Goal: Transaction & Acquisition: Purchase product/service

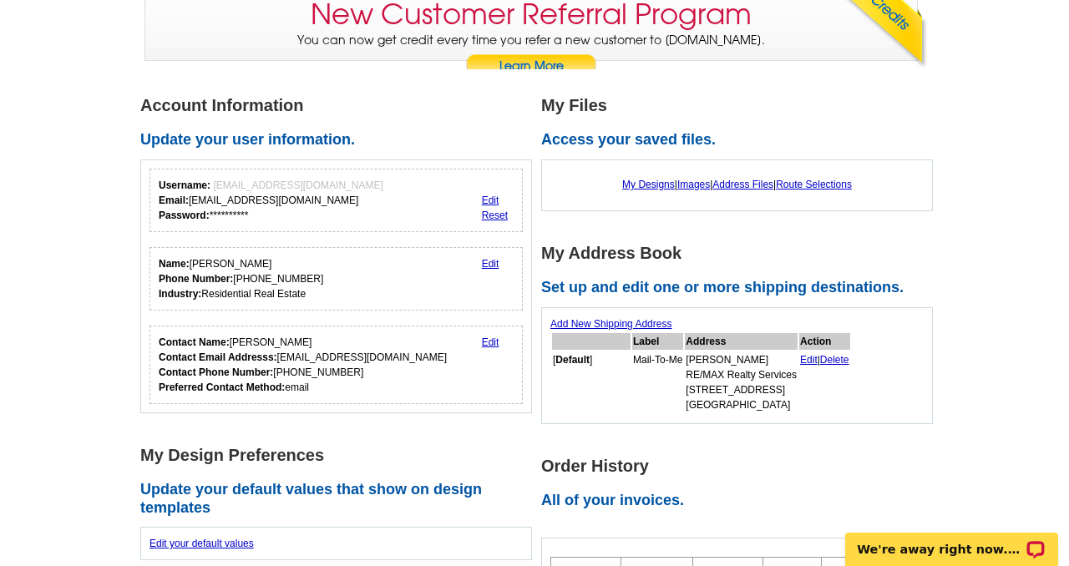
scroll to position [167, 0]
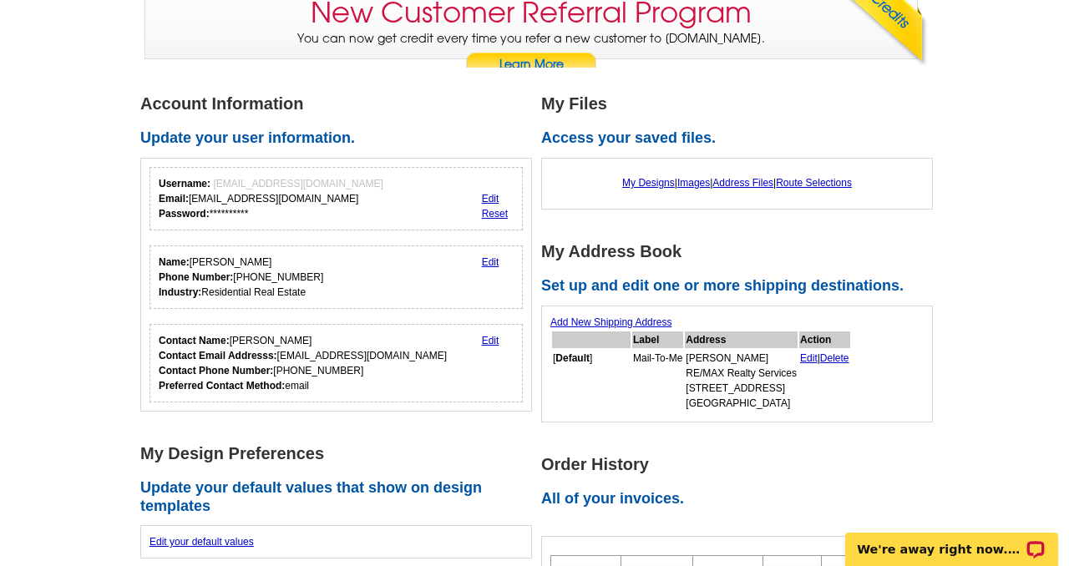
click at [817, 357] on link "Edit" at bounding box center [809, 358] width 18 height 12
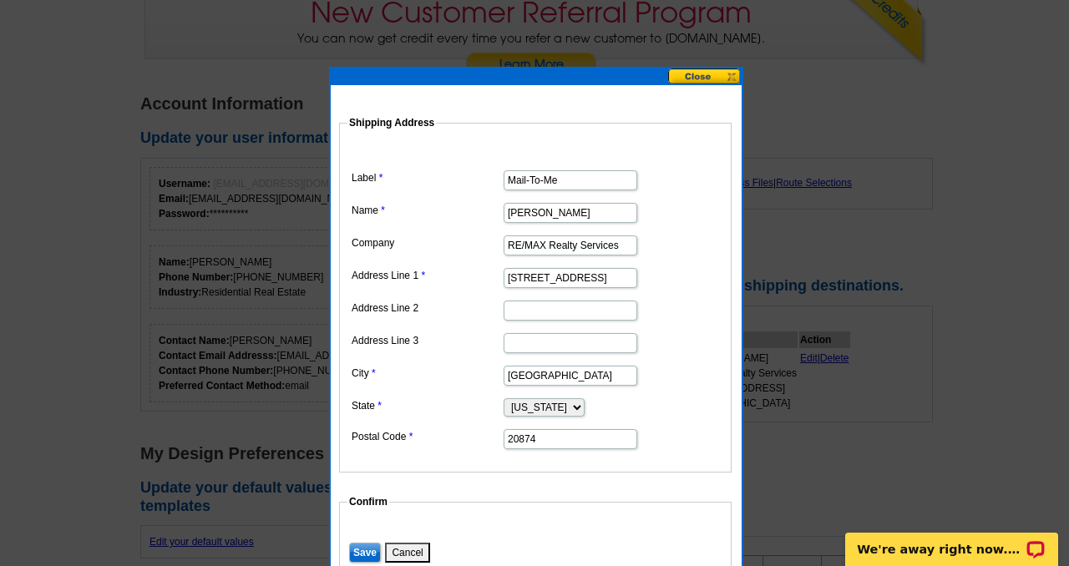
scroll to position [0, 6]
drag, startPoint x: 507, startPoint y: 249, endPoint x: 702, endPoint y: 269, distance: 196.4
click at [702, 269] on dl "Label Mail-To-Me Name [PERSON_NAME] Company RE/MAX Realty Services Address Line…" at bounding box center [535, 297] width 376 height 306
type input "eXp Realty"
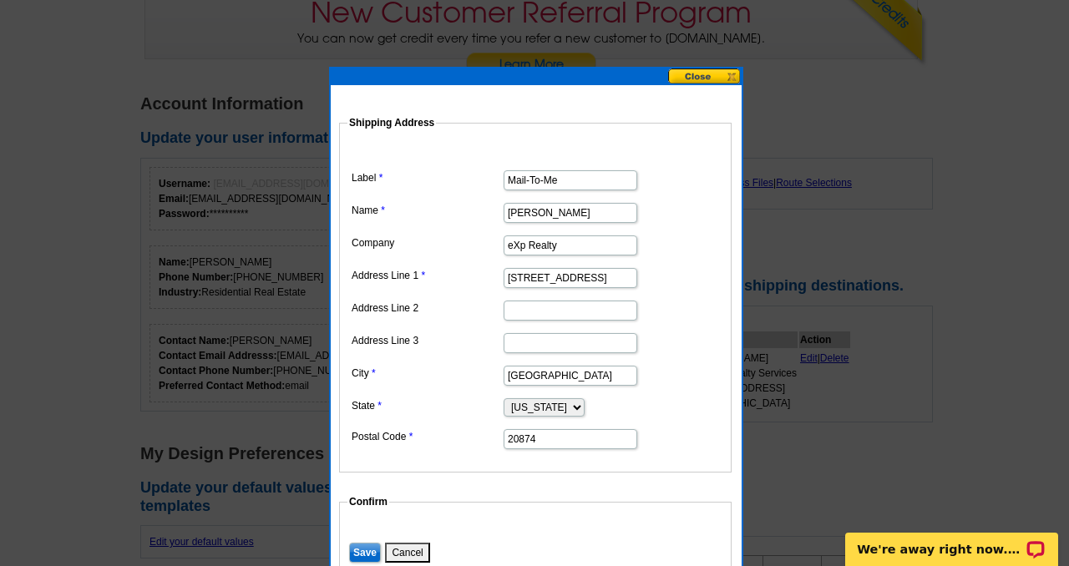
drag, startPoint x: 509, startPoint y: 278, endPoint x: 961, endPoint y: 322, distance: 453.8
drag, startPoint x: 604, startPoint y: 371, endPoint x: 449, endPoint y: 410, distance: 159.3
click at [450, 409] on dl "Label Mail-To-Me Name Pamela DuBois Company eXp Realty Address Line 1 Address L…" at bounding box center [535, 297] width 376 height 306
drag, startPoint x: 604, startPoint y: 376, endPoint x: 430, endPoint y: 380, distance: 174.5
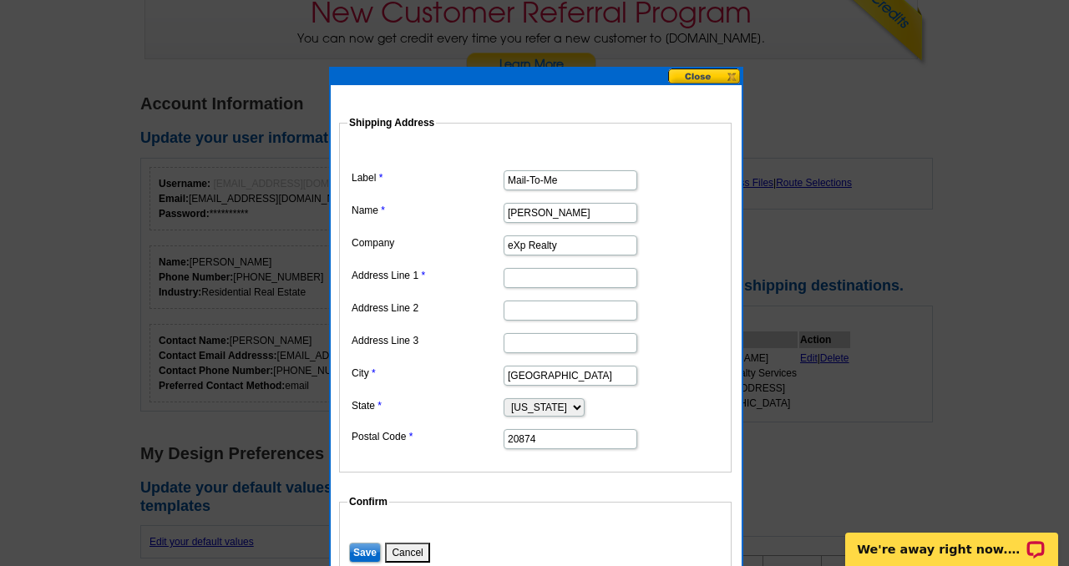
click at [430, 380] on dl "Label Mail-To-Me Name Pamela DuBois Company eXp Realty Address Line 1 Address L…" at bounding box center [535, 297] width 376 height 306
click at [558, 404] on select "Alabama Alaska Arizona Arkansas California Colorado Connecticut District of Col…" at bounding box center [543, 407] width 81 height 18
click at [503, 398] on select "Alabama Alaska Arizona Arkansas California Colorado Connecticut District of Col…" at bounding box center [543, 407] width 81 height 18
click at [711, 78] on button at bounding box center [704, 76] width 73 height 16
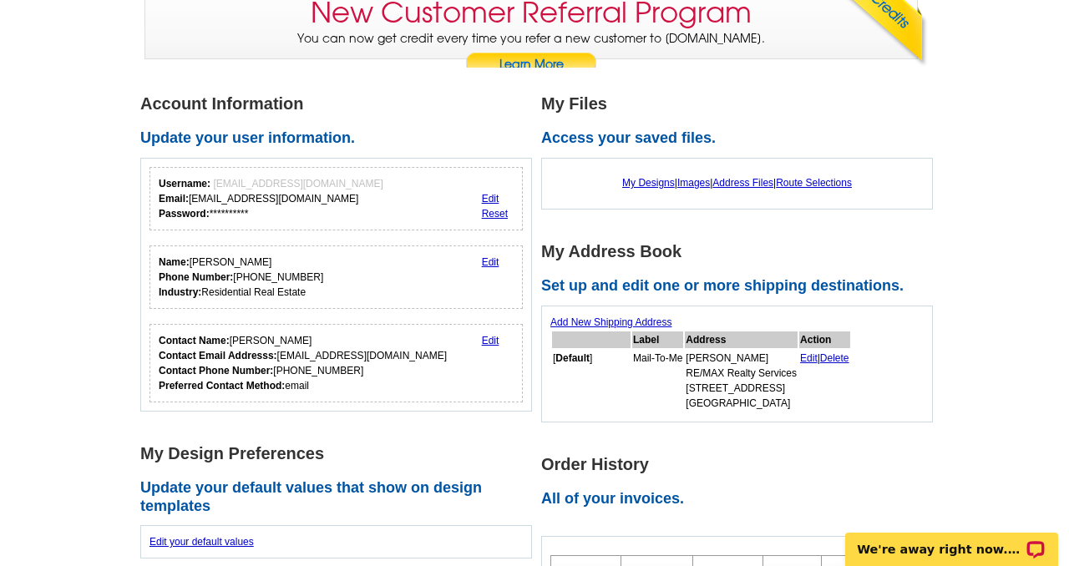
drag, startPoint x: 926, startPoint y: 12, endPoint x: 911, endPoint y: 1, distance: 18.5
click at [920, 7] on div at bounding box center [863, 11] width 129 height 113
click at [817, 359] on link "Edit" at bounding box center [809, 358] width 18 height 12
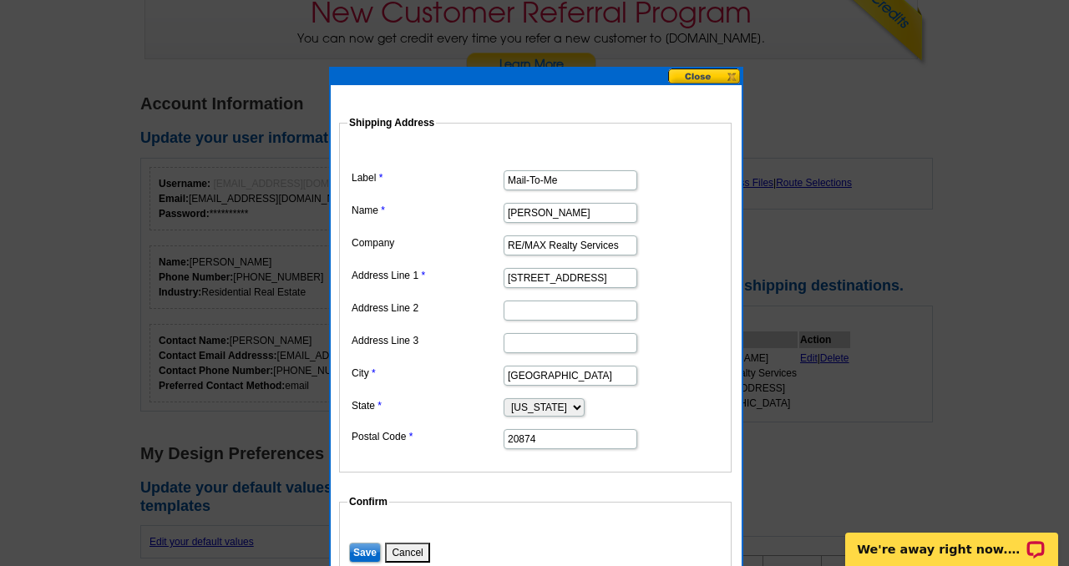
scroll to position [0, 6]
drag, startPoint x: 504, startPoint y: 247, endPoint x: 892, endPoint y: 280, distance: 389.5
type input "eXp Realty LLC"
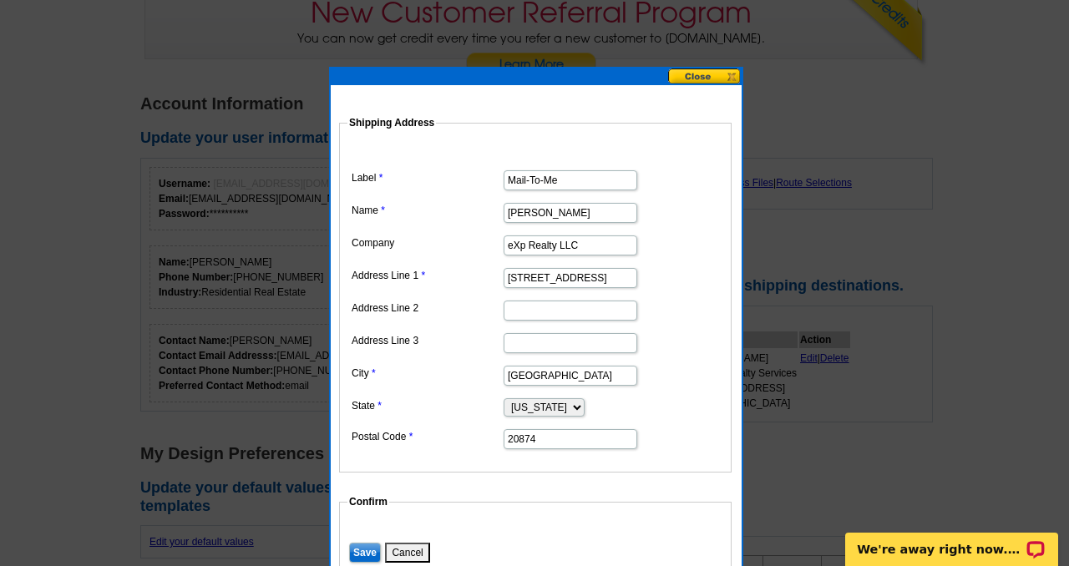
scroll to position [0, 23]
drag, startPoint x: 507, startPoint y: 276, endPoint x: 779, endPoint y: 299, distance: 273.1
click at [779, 299] on dd "Shipping Address Label Mail-To-Me Name Pamela DuBois Company eXp Realty LLC Add…" at bounding box center [561, 293] width 444 height 357
type input "8115 Maple Lawn Blvd"
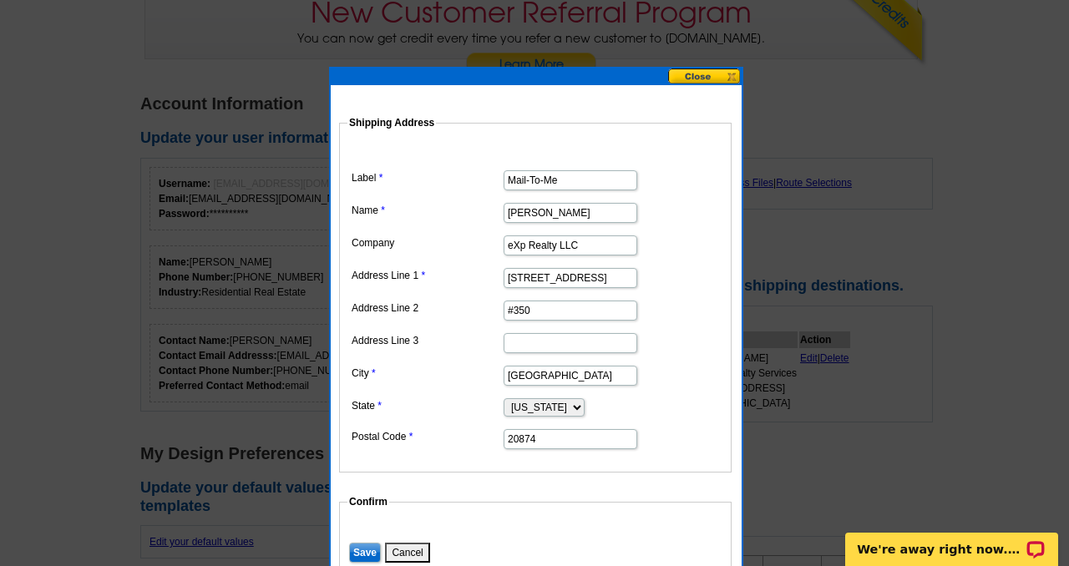
type input "#350"
type input "Fulton"
click at [544, 446] on input "20874" at bounding box center [570, 439] width 134 height 20
type input "2"
type input "20759"
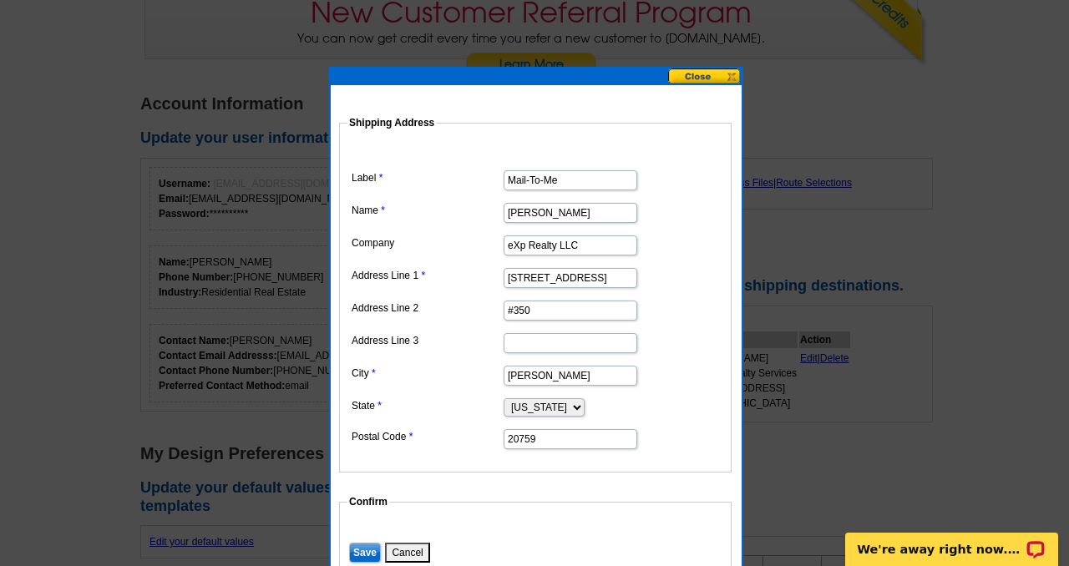
click at [363, 552] on input "Save" at bounding box center [365, 553] width 32 height 20
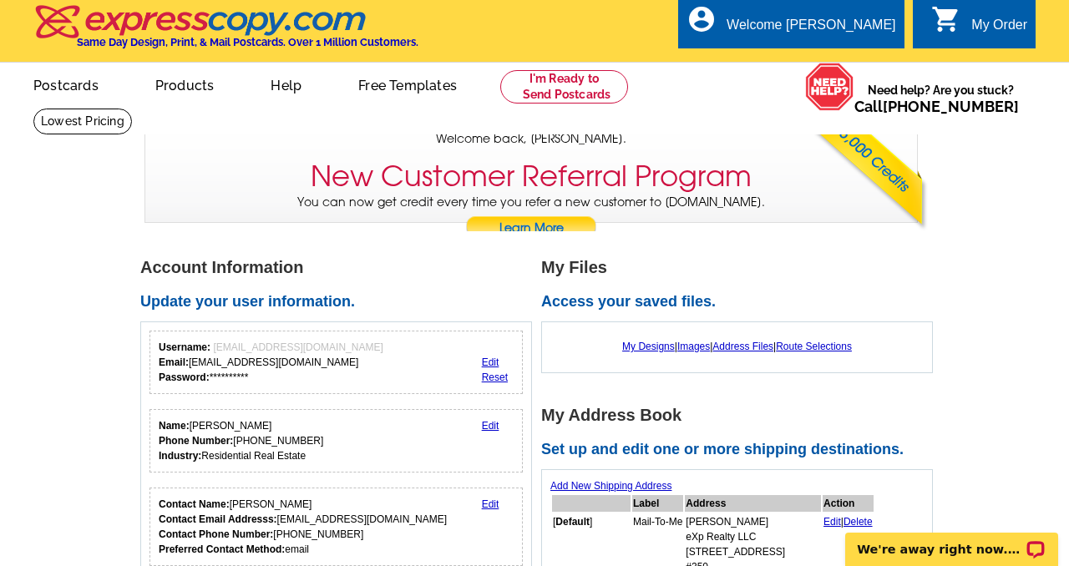
scroll to position [4, 0]
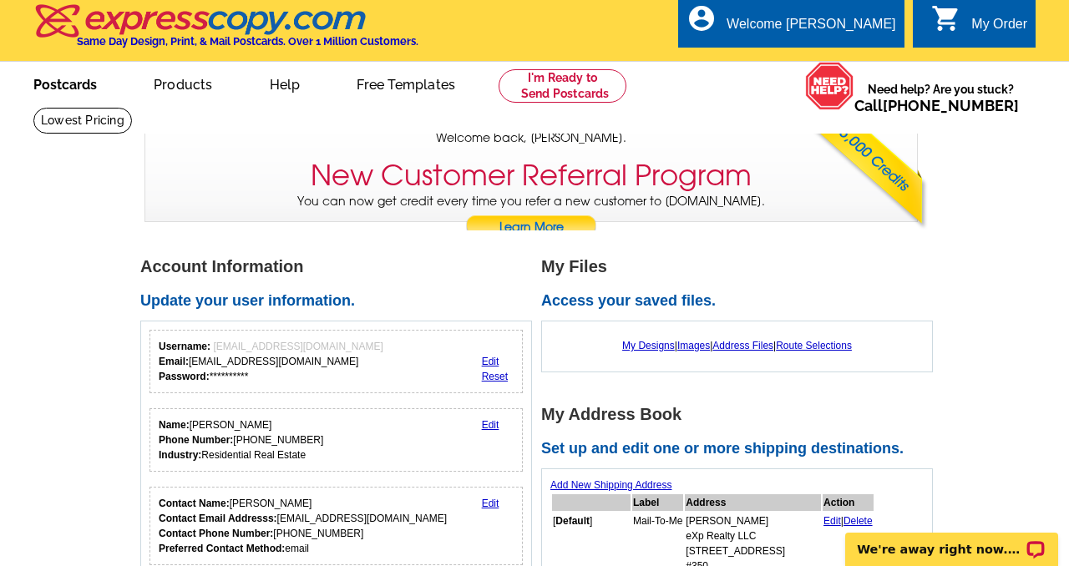
click at [52, 78] on link "Postcards" at bounding box center [65, 82] width 117 height 39
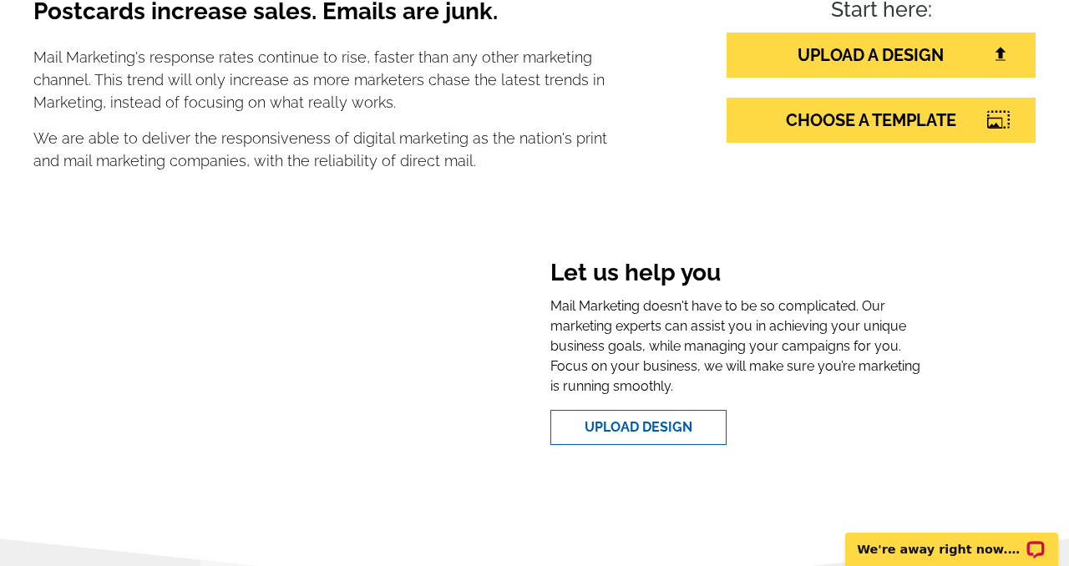
scroll to position [364, 0]
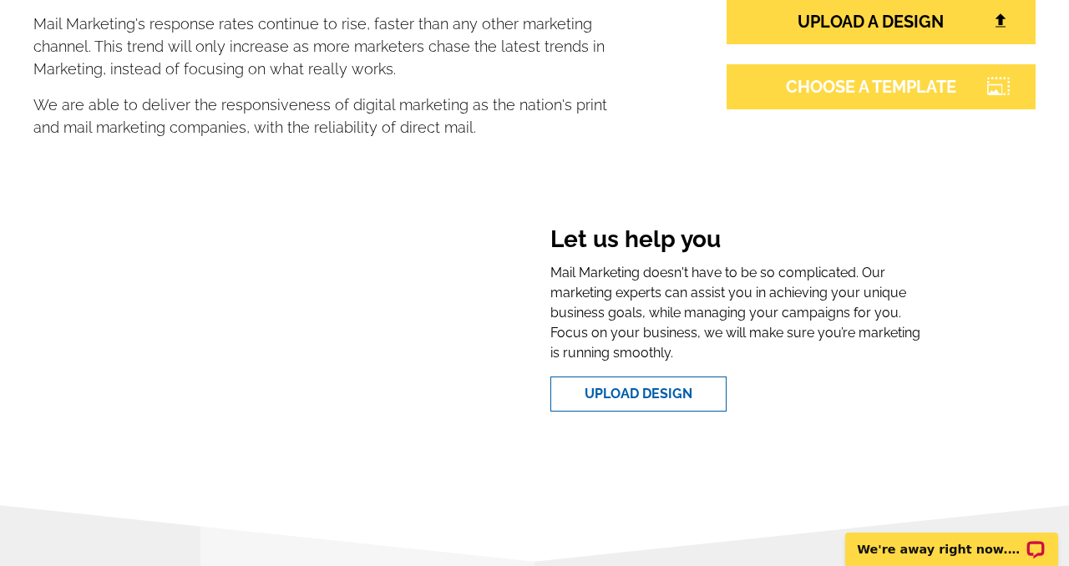
click at [861, 92] on link "CHOOSE A TEMPLATE" at bounding box center [880, 86] width 309 height 45
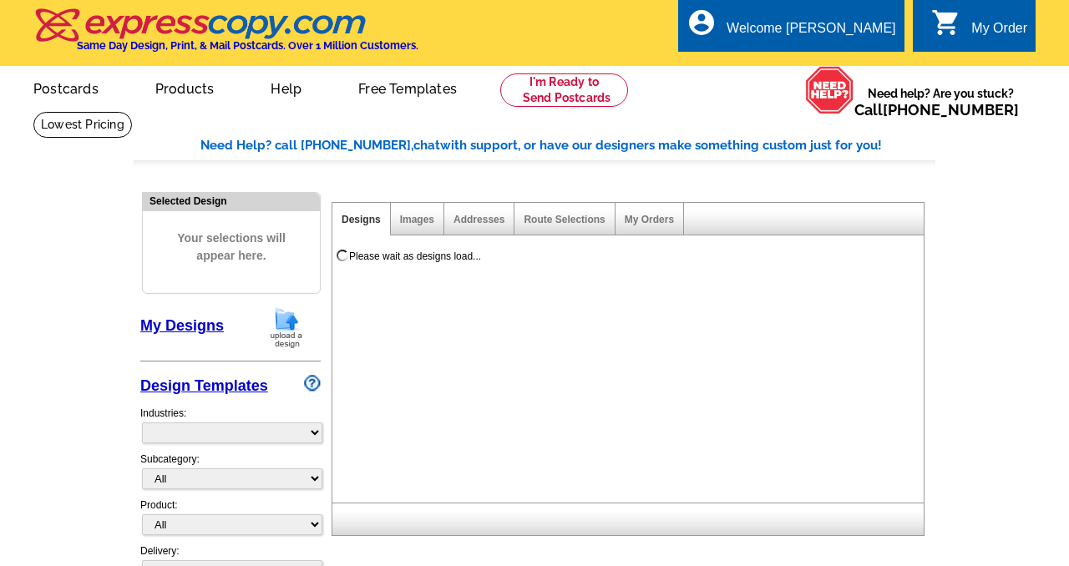
select select "785"
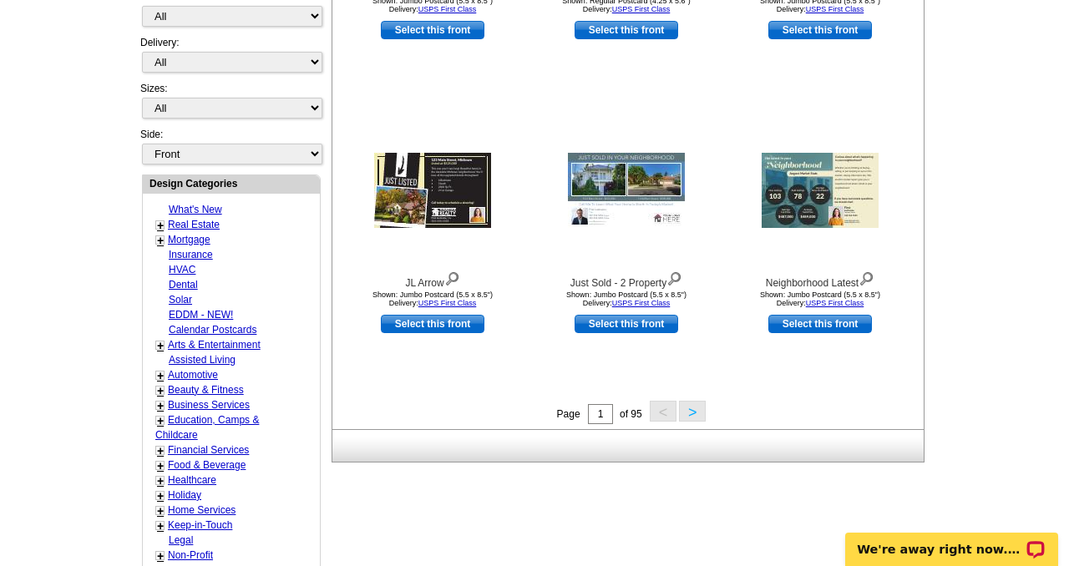
scroll to position [509, 0]
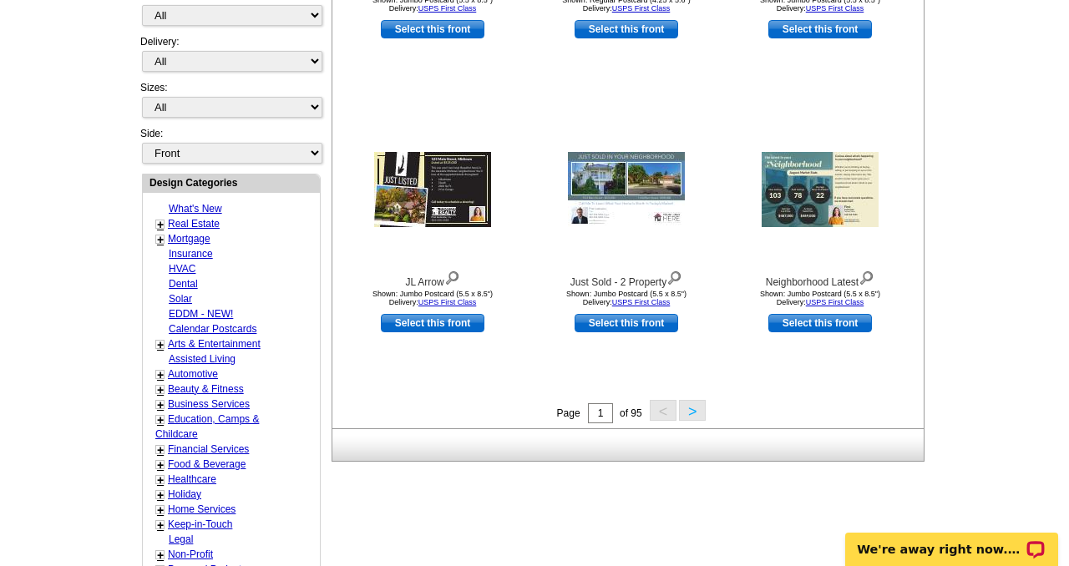
click at [702, 409] on button ">" at bounding box center [692, 410] width 27 height 21
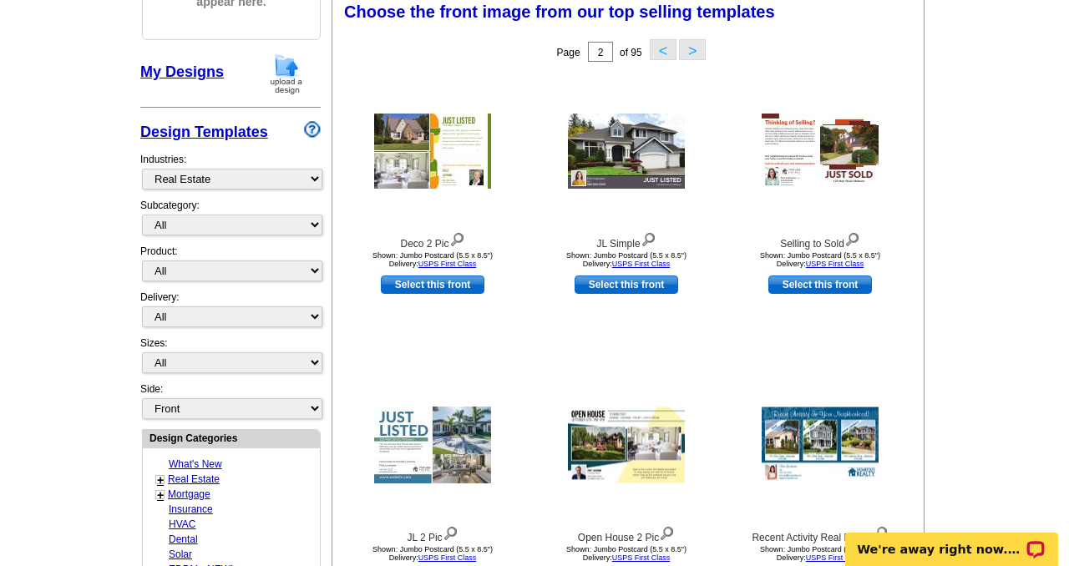
scroll to position [245, 0]
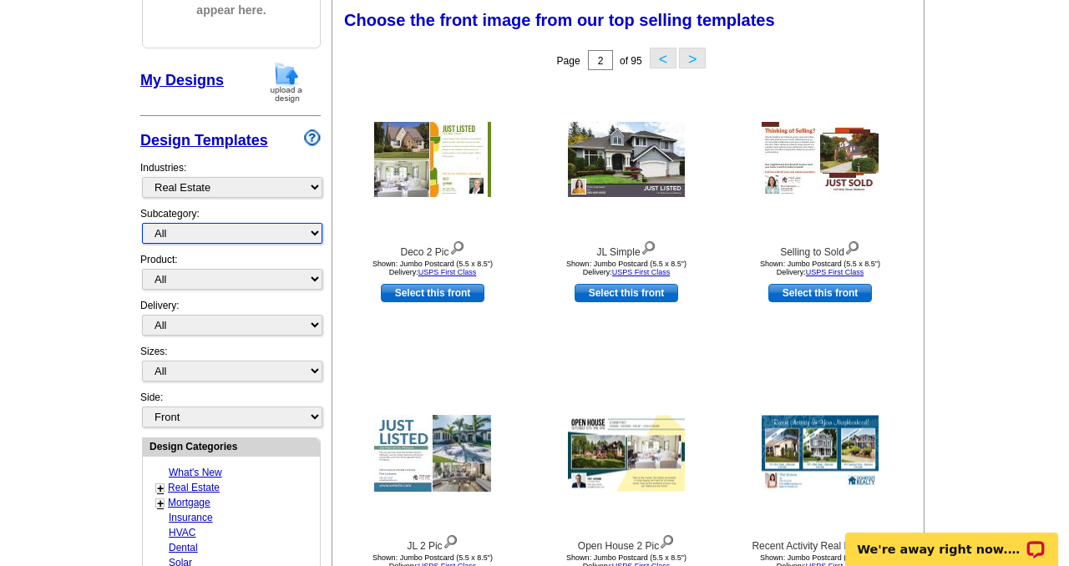
click at [259, 229] on select "All RE/MAX® Referrals Keller Williams® Berkshire Hathaway Home Services Century…" at bounding box center [232, 233] width 180 height 21
select select "789"
click at [142, 223] on select "All RE/MAX® Referrals Keller Williams® Berkshire Hathaway Home Services Century…" at bounding box center [232, 233] width 180 height 21
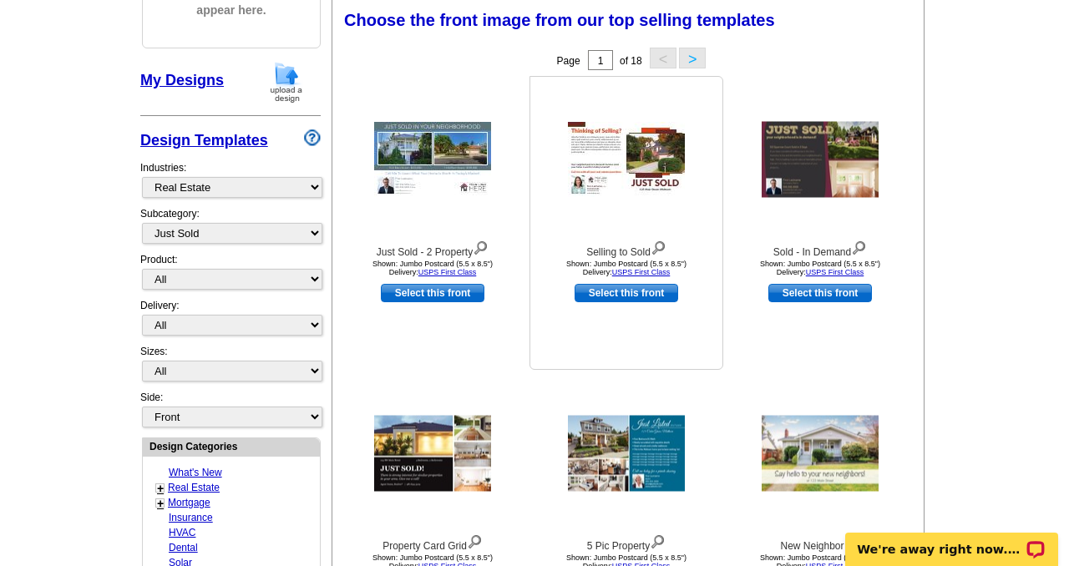
click at [621, 296] on link "Select this front" at bounding box center [626, 293] width 104 height 18
select select "2"
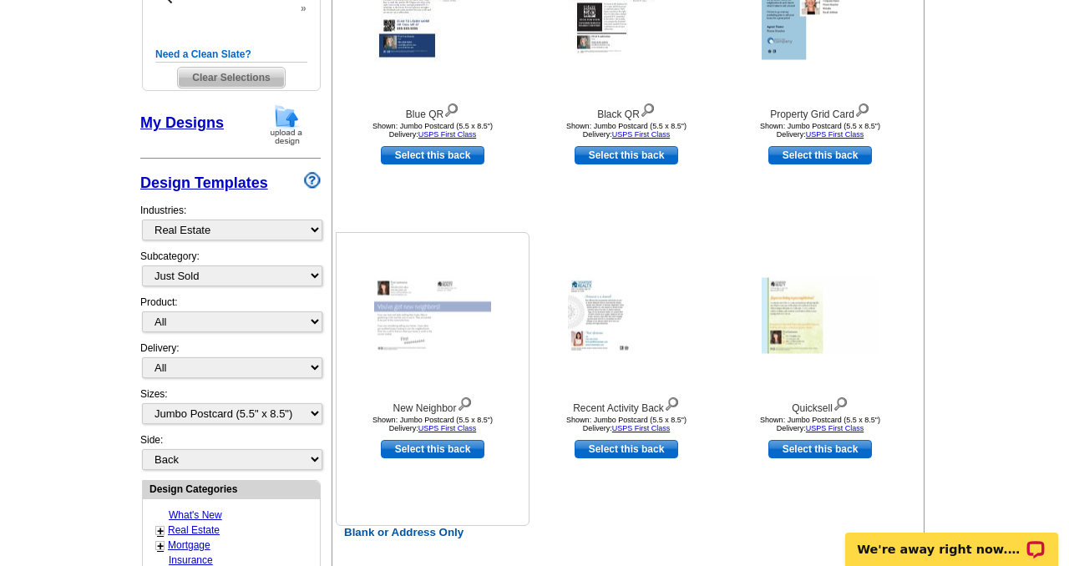
scroll to position [389, 0]
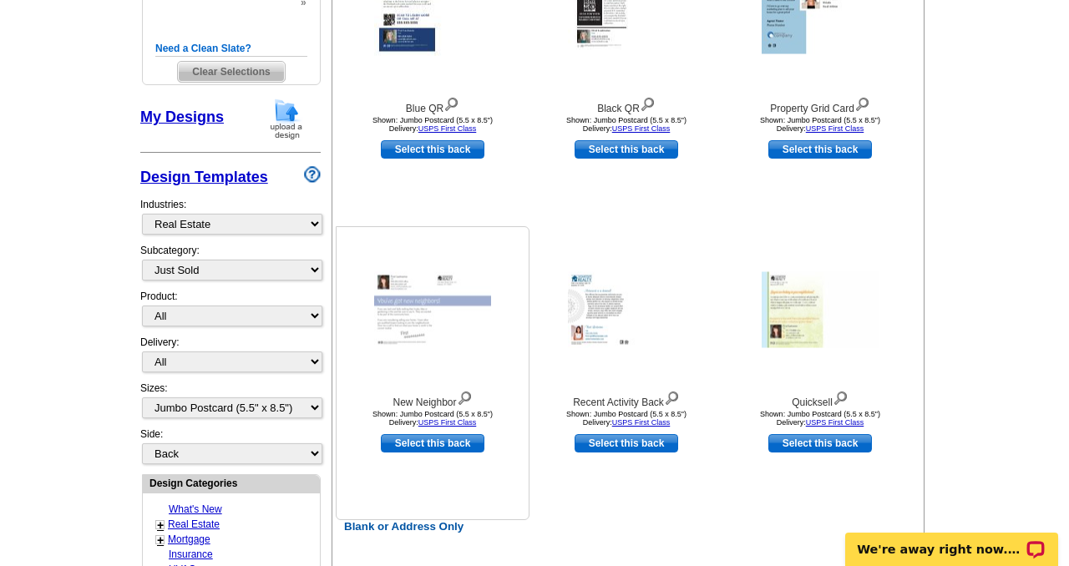
click at [438, 442] on link "Select this back" at bounding box center [433, 443] width 104 height 18
select select "front"
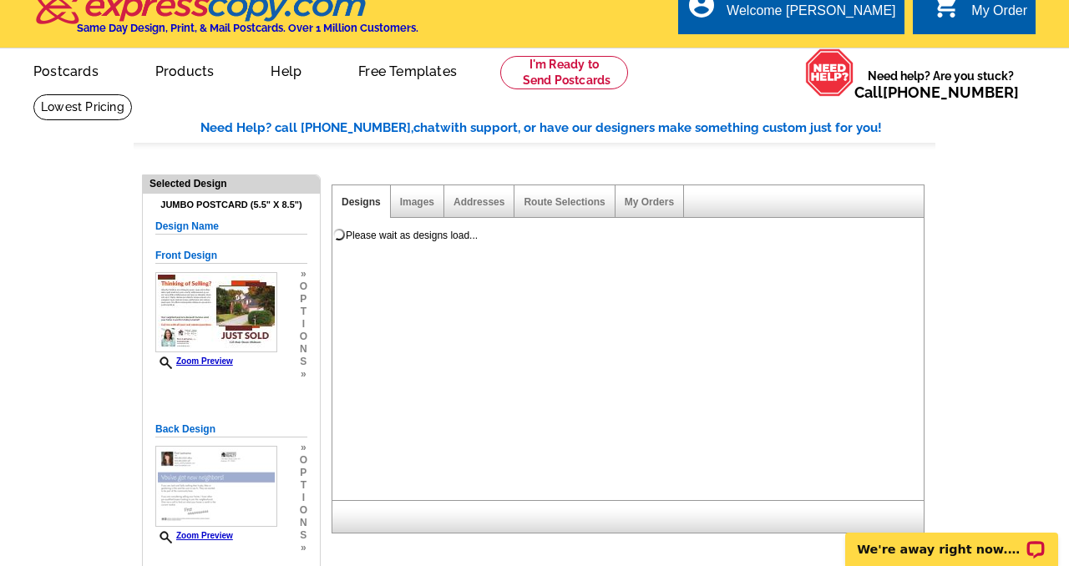
scroll to position [20, 0]
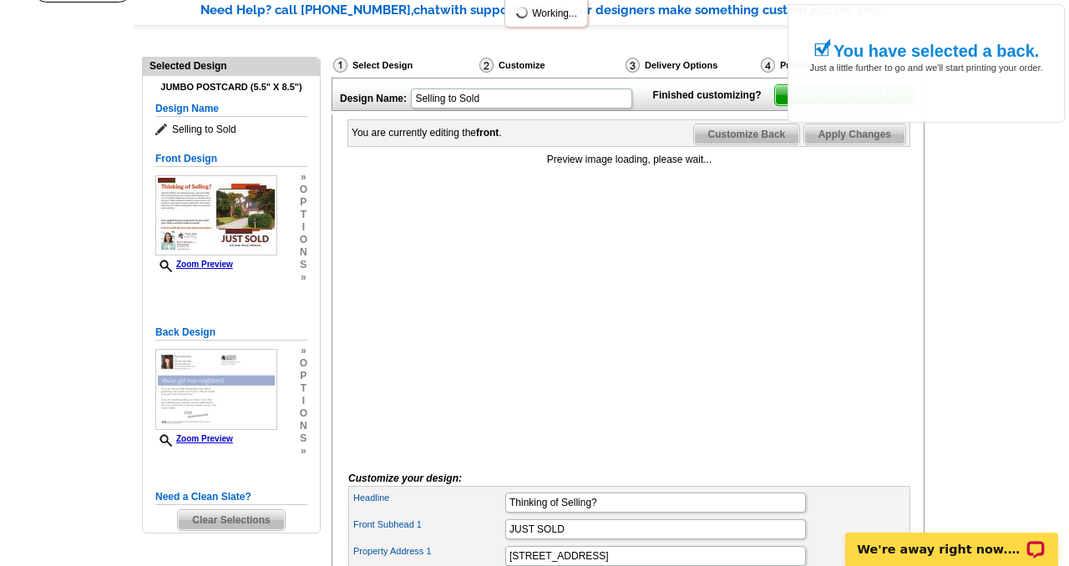
scroll to position [138, 0]
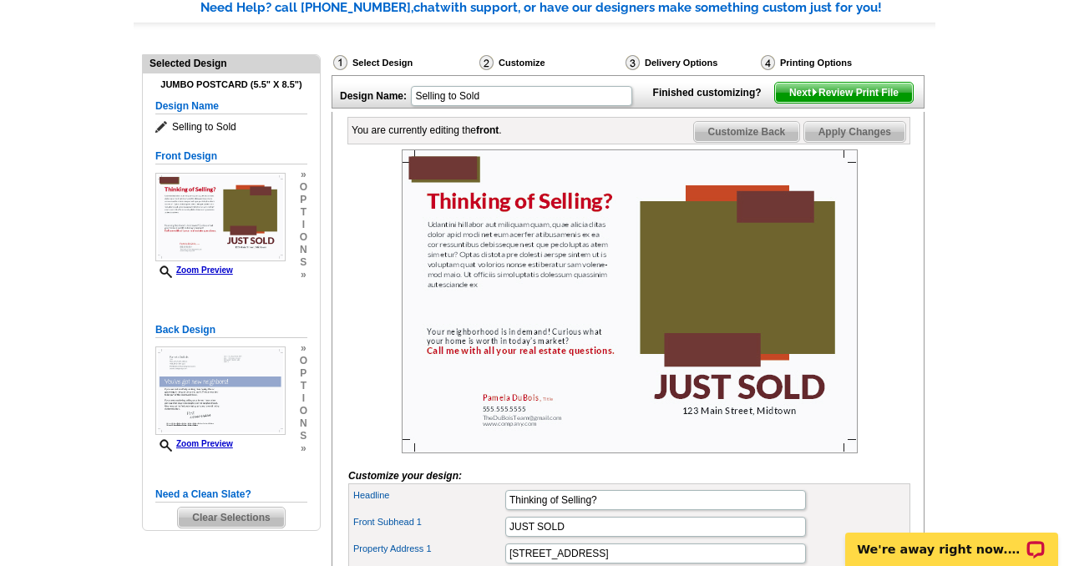
click at [743, 293] on img at bounding box center [630, 301] width 456 height 304
click at [715, 375] on img at bounding box center [630, 301] width 456 height 304
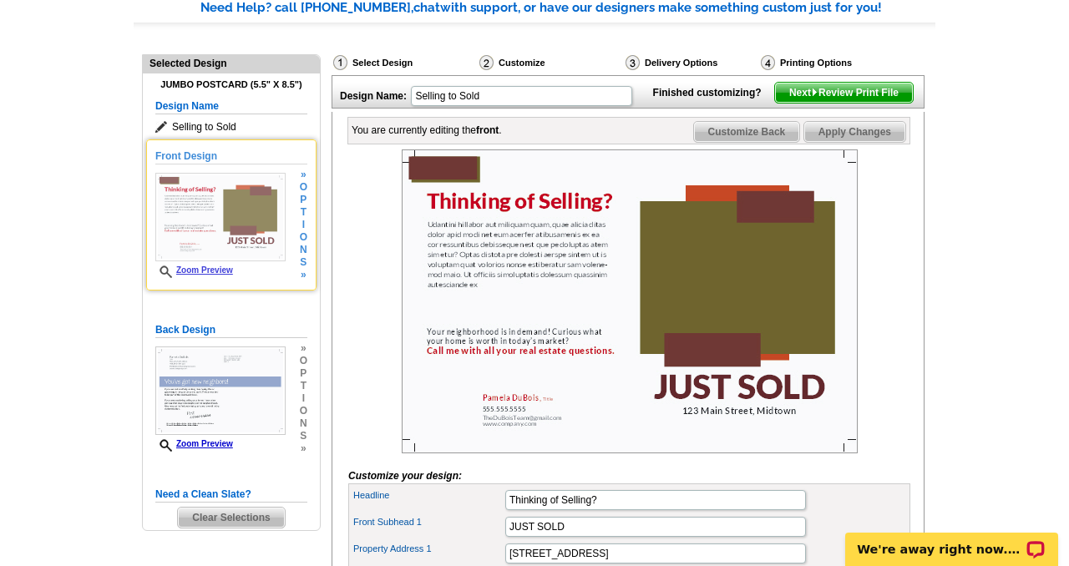
click at [255, 215] on img at bounding box center [220, 217] width 130 height 88
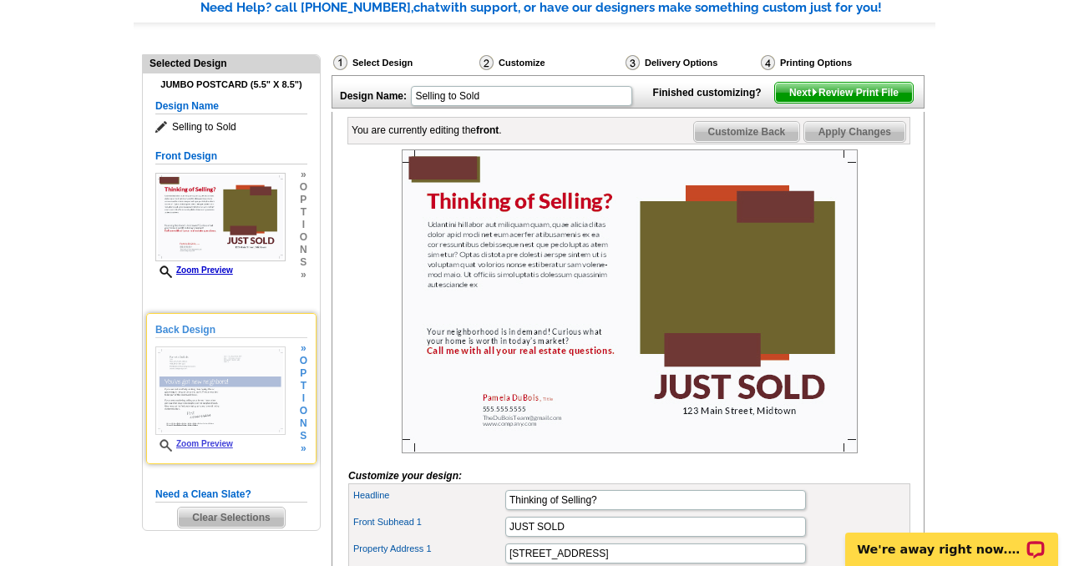
click at [232, 407] on img at bounding box center [220, 390] width 130 height 88
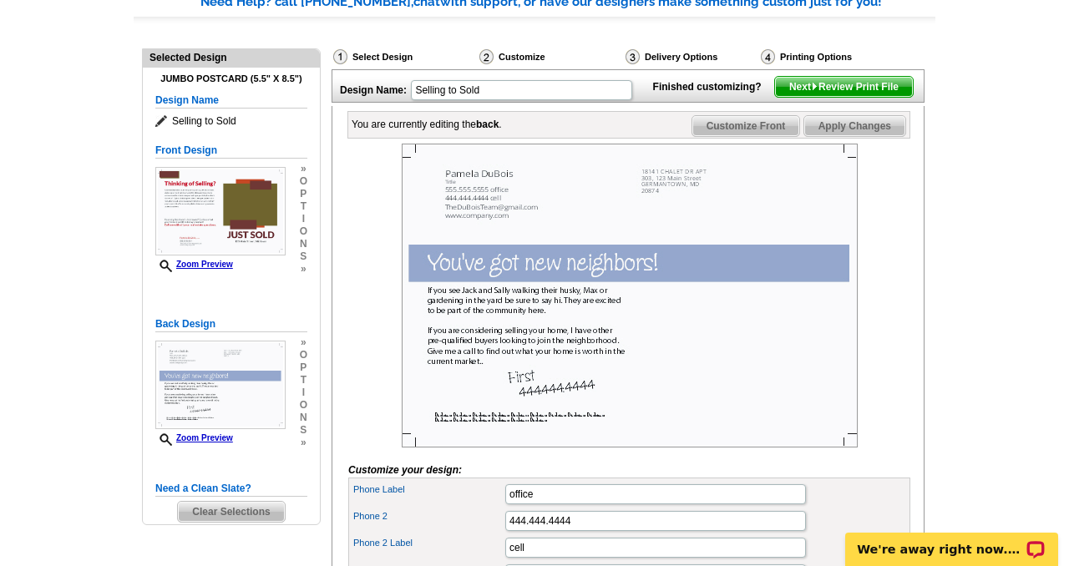
scroll to position [145, 0]
